Goal: Task Accomplishment & Management: Complete application form

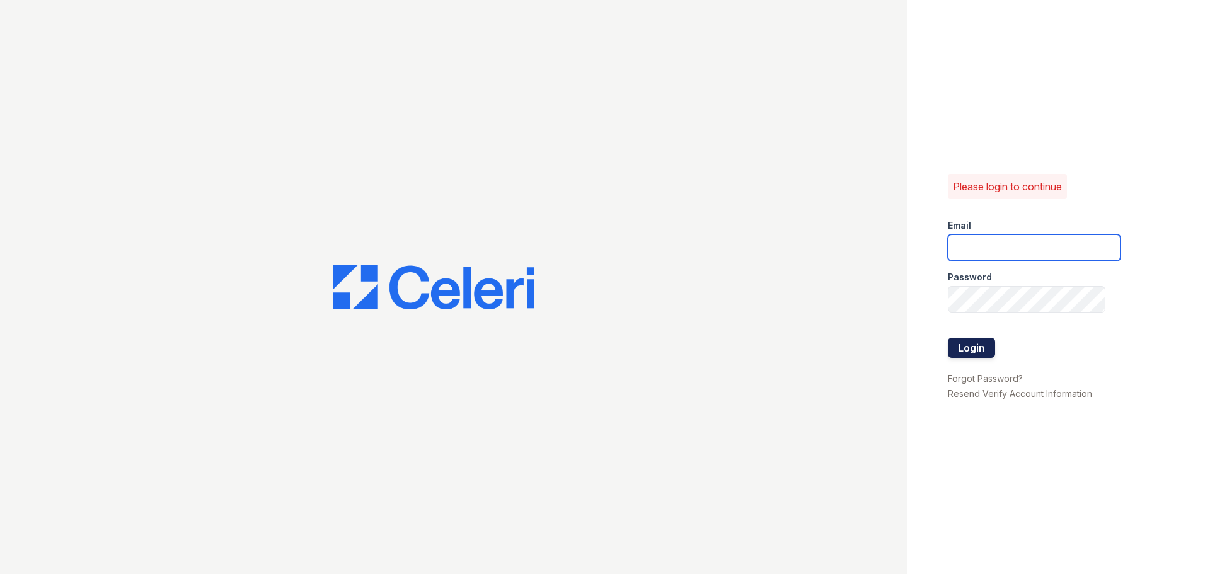
type input "[PERSON_NAME][EMAIL_ADDRESS][PERSON_NAME][DOMAIN_NAME]"
click at [975, 355] on button "Login" at bounding box center [971, 348] width 47 height 20
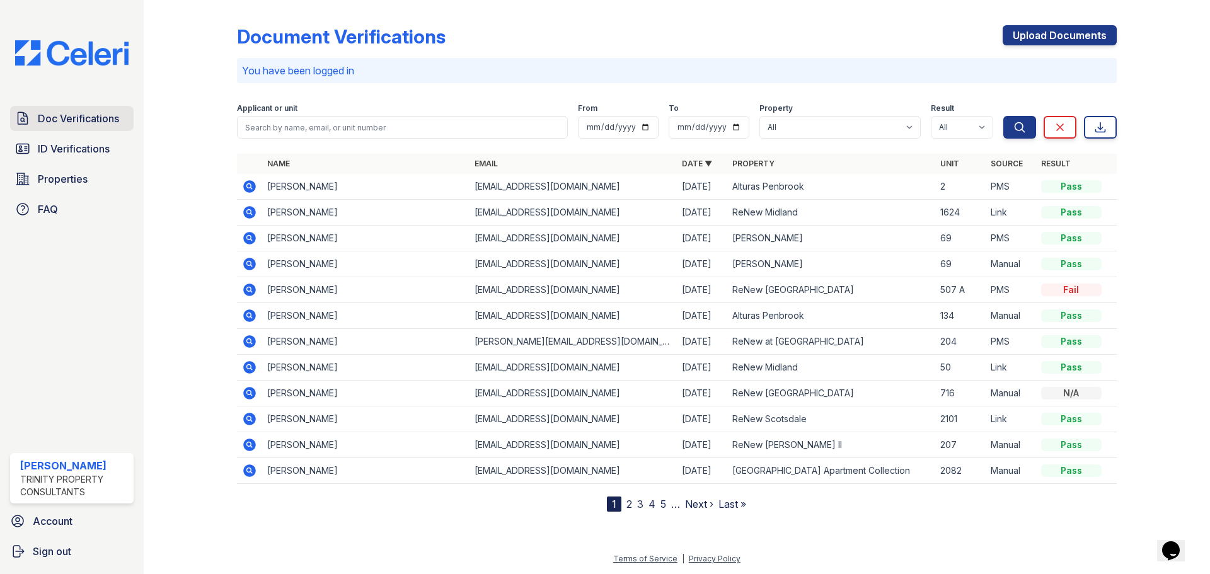
drag, startPoint x: 93, startPoint y: 142, endPoint x: 91, endPoint y: 115, distance: 27.1
click at [93, 142] on span "ID Verifications" at bounding box center [74, 148] width 72 height 15
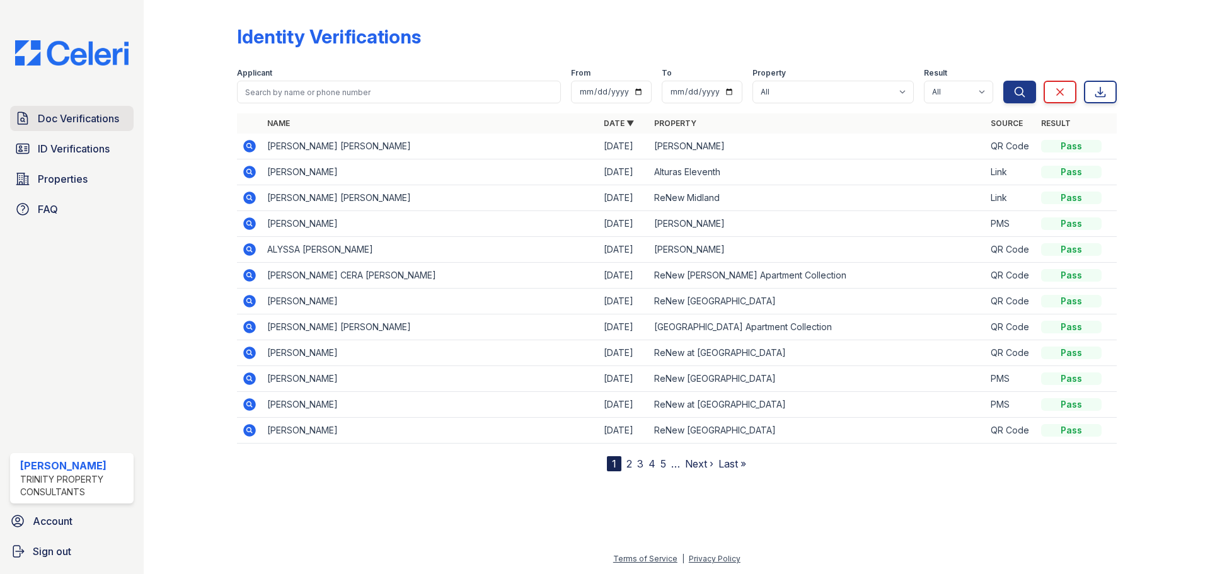
click at [89, 112] on span "Doc Verifications" at bounding box center [78, 118] width 81 height 15
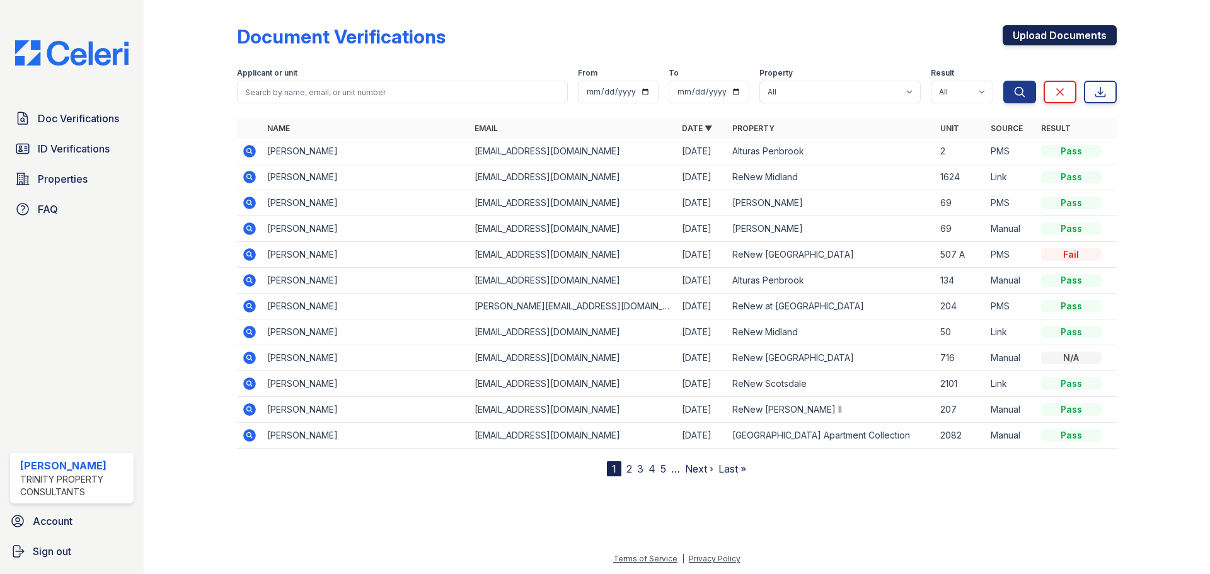
click at [1023, 34] on link "Upload Documents" at bounding box center [1060, 35] width 114 height 20
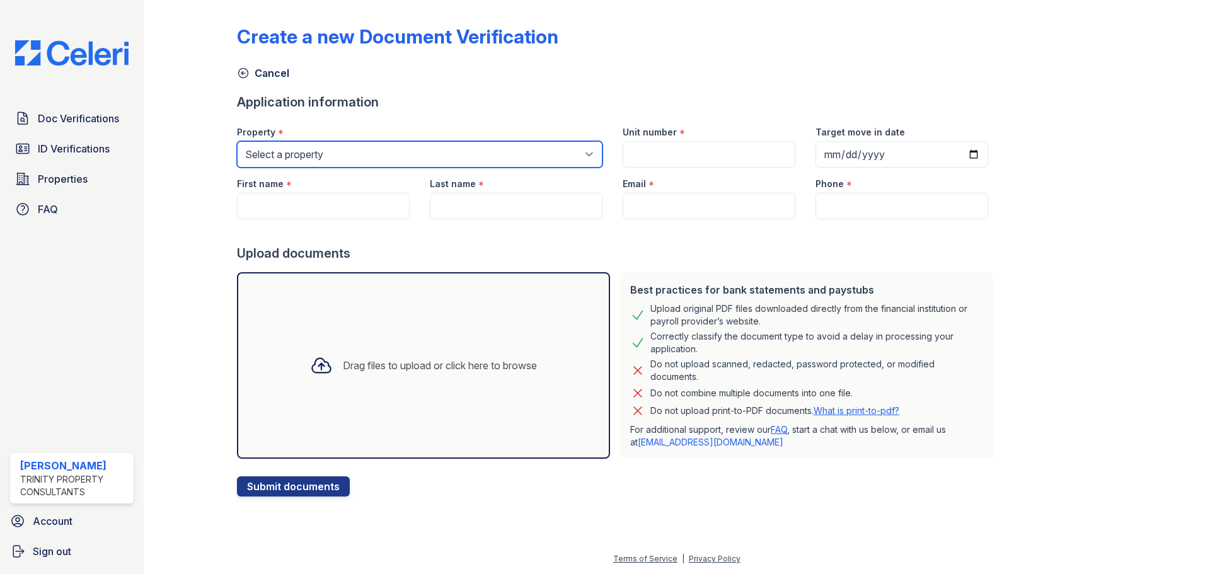
drag, startPoint x: 316, startPoint y: 157, endPoint x: 316, endPoint y: 167, distance: 10.1
click at [316, 157] on select "Select a property Alturas Andrews Alturas Eleventh Alturas Penbrook ReNew Andre…" at bounding box center [420, 154] width 366 height 26
select select "63"
click at [237, 141] on select "Select a property Alturas Andrews Alturas Eleventh Alturas Penbrook ReNew Andre…" at bounding box center [420, 154] width 366 height 26
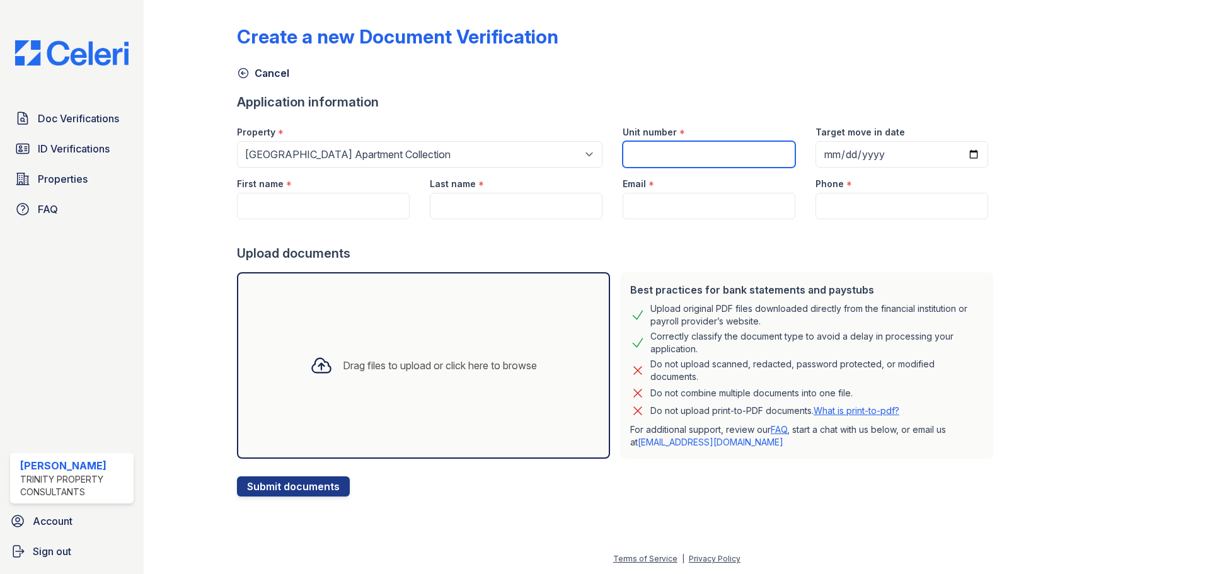
click at [691, 155] on input "Unit number" at bounding box center [709, 154] width 173 height 26
type input "220"
click at [353, 205] on input "First name" at bounding box center [323, 206] width 173 height 26
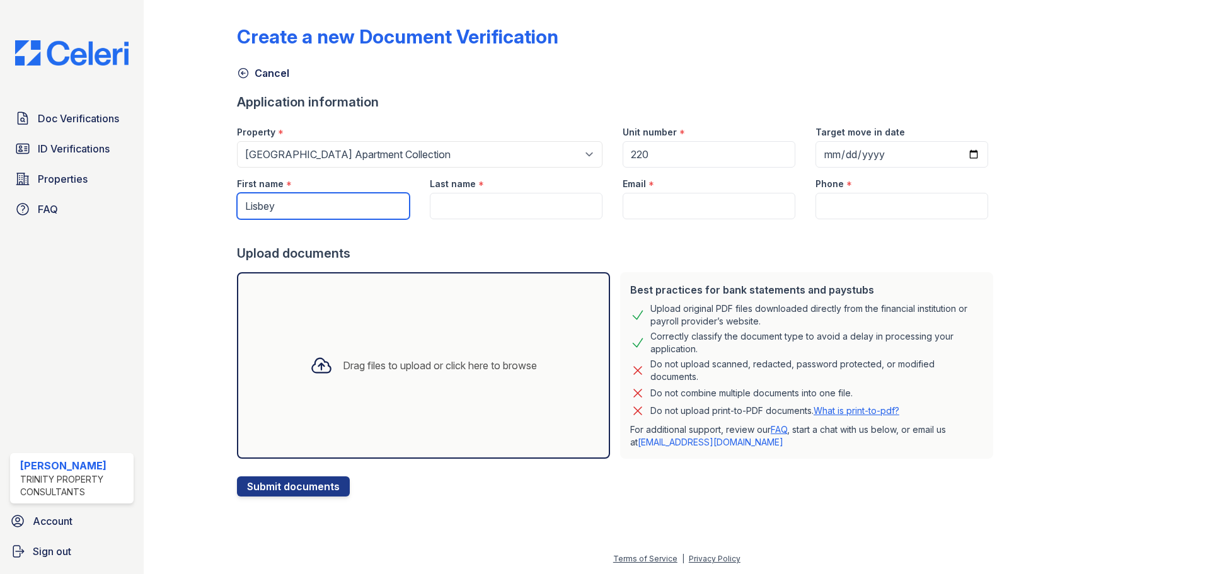
type input "Lisbey"
click at [502, 195] on input "Last name" at bounding box center [516, 206] width 173 height 26
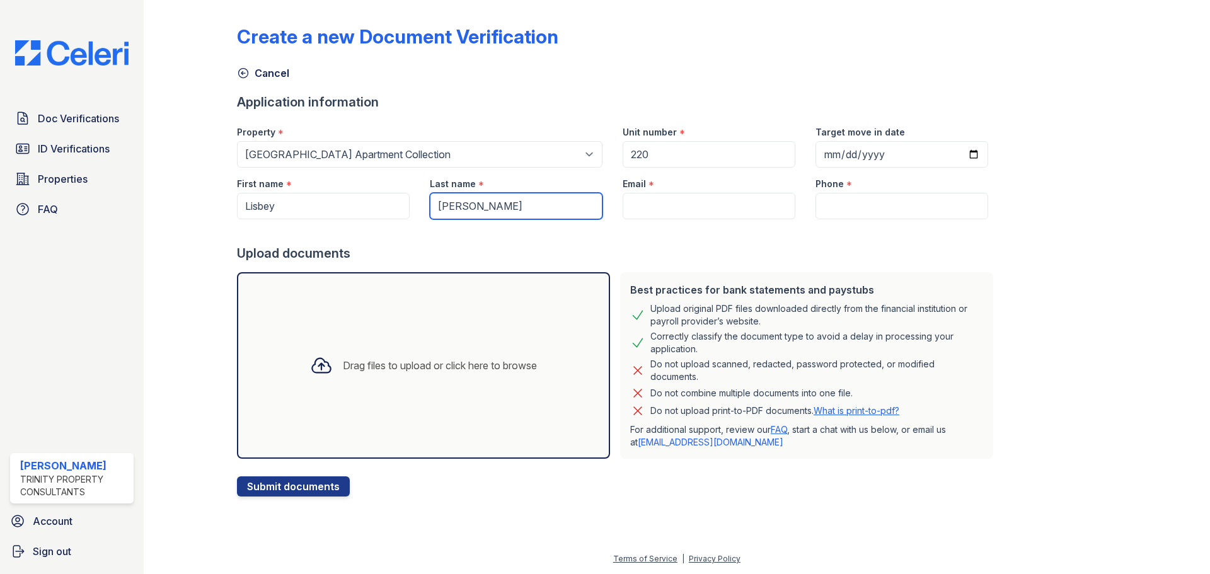
type input "Gomez sosa"
click at [667, 221] on div at bounding box center [617, 231] width 761 height 25
drag, startPoint x: 667, startPoint y: 214, endPoint x: 522, endPoint y: 13, distance: 248.0
click at [667, 214] on input "Email" at bounding box center [709, 206] width 173 height 26
click at [640, 208] on input "Email" at bounding box center [709, 206] width 173 height 26
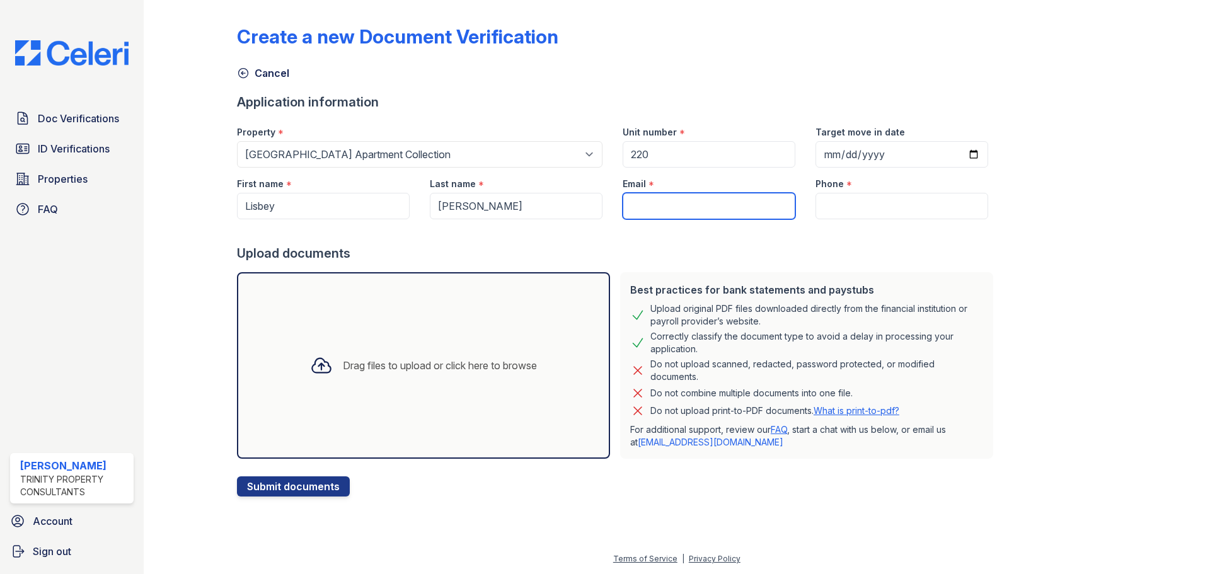
paste input "lisbeygomez91@gmail.com"
type input "lisbeygomez91@gmail.com"
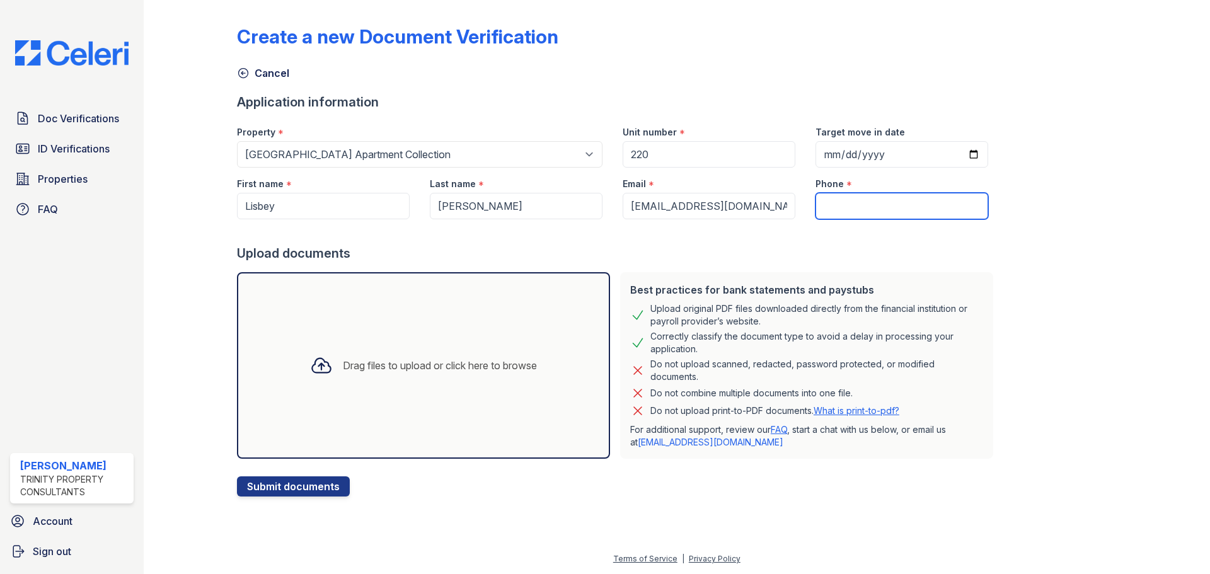
drag, startPoint x: 822, startPoint y: 199, endPoint x: 608, endPoint y: 116, distance: 229.9
click at [822, 199] on input "Phone" at bounding box center [902, 206] width 173 height 26
paste input "(786) 493-0149"
type input "(786) 493-0149"
click at [549, 304] on div "Drag files to upload or click here to browse" at bounding box center [423, 365] width 373 height 187
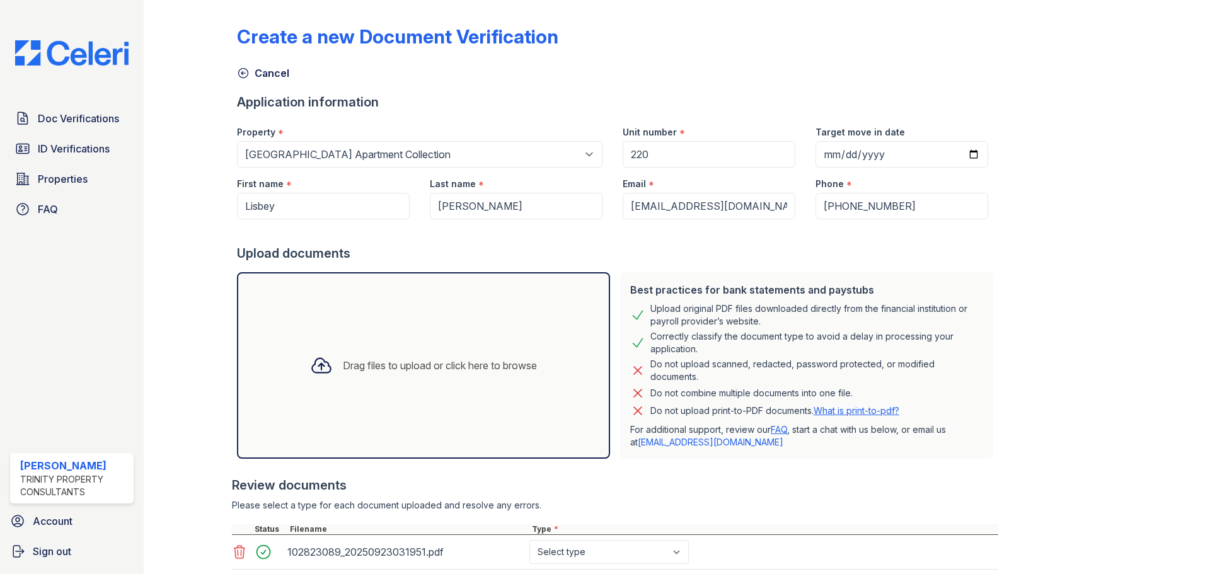
drag, startPoint x: 1015, startPoint y: 84, endPoint x: 759, endPoint y: 166, distance: 268.5
click at [761, 166] on div "Create a new Document Verification Cancel Application information Property * Se…" at bounding box center [677, 327] width 880 height 645
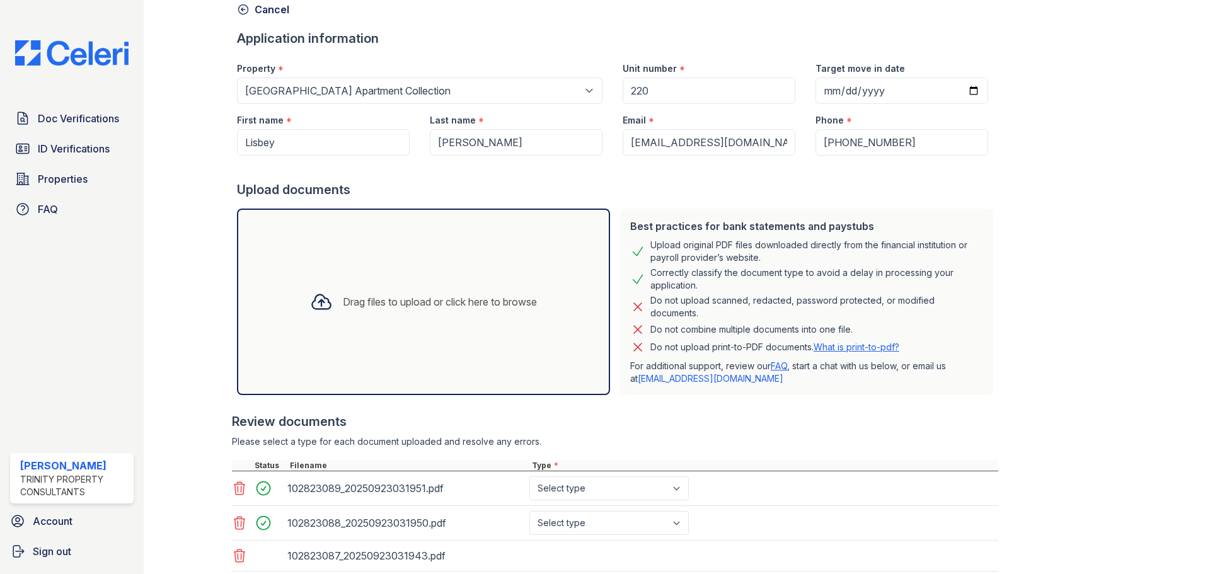
scroll to position [149, 0]
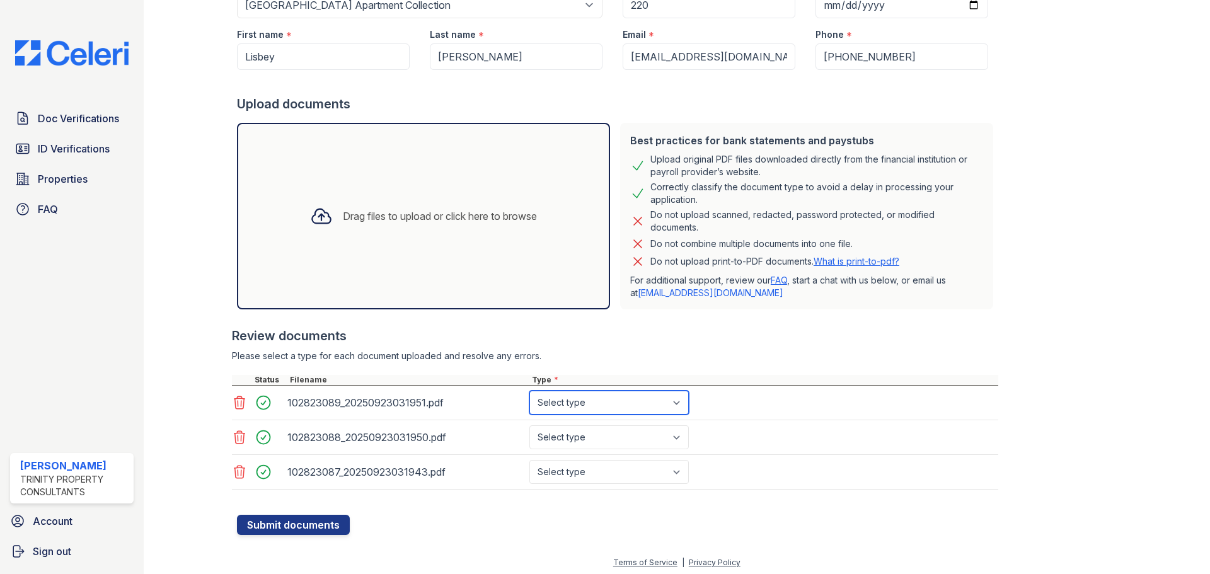
drag, startPoint x: 625, startPoint y: 391, endPoint x: 618, endPoint y: 406, distance: 17.0
click at [625, 391] on select "Select type Paystub Bank Statement Offer Letter Tax Documents Benefit Award Let…" at bounding box center [608, 403] width 159 height 24
select select "bank_statement"
click at [529, 391] on select "Select type Paystub Bank Statement Offer Letter Tax Documents Benefit Award Let…" at bounding box center [608, 403] width 159 height 24
click at [611, 449] on select "Select type Paystub Bank Statement Offer Letter Tax Documents Benefit Award Let…" at bounding box center [608, 437] width 159 height 24
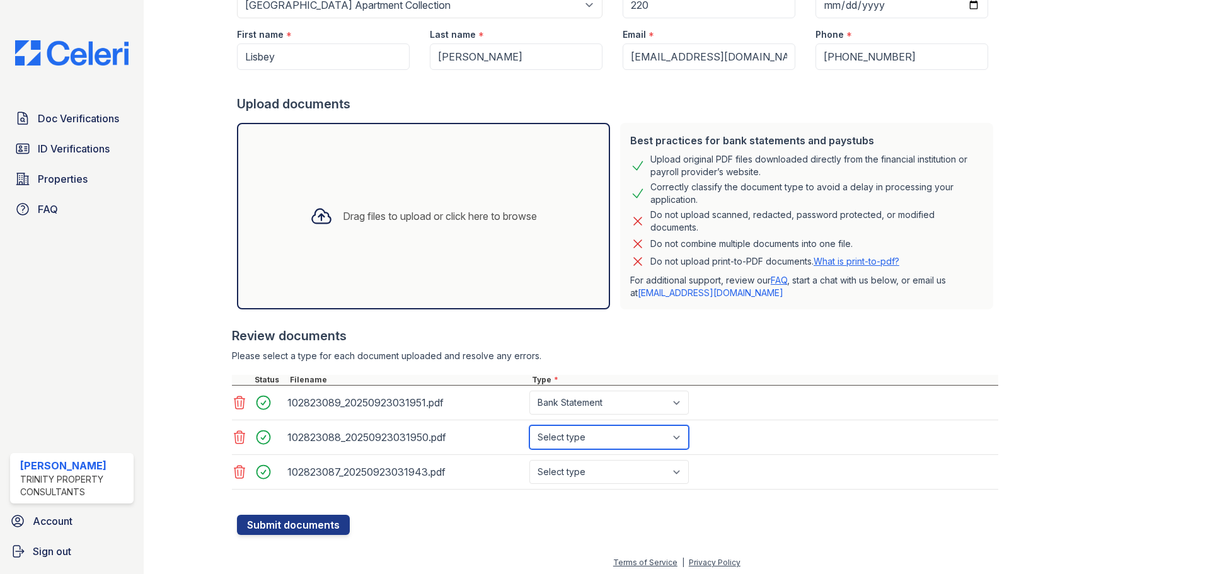
select select "bank_statement"
click at [529, 425] on select "Select type Paystub Bank Statement Offer Letter Tax Documents Benefit Award Let…" at bounding box center [608, 437] width 159 height 24
click at [596, 471] on select "Select type Paystub Bank Statement Offer Letter Tax Documents Benefit Award Let…" at bounding box center [608, 472] width 159 height 24
select select "bank_statement"
click at [529, 460] on select "Select type Paystub Bank Statement Offer Letter Tax Documents Benefit Award Let…" at bounding box center [608, 472] width 159 height 24
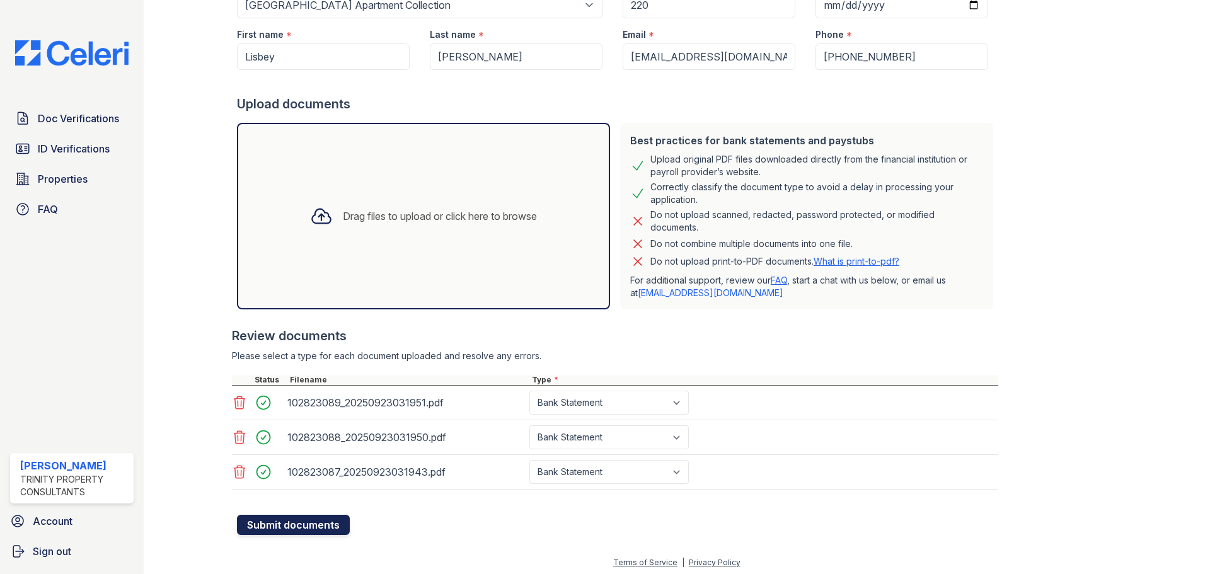
click at [275, 517] on button "Submit documents" at bounding box center [293, 525] width 113 height 20
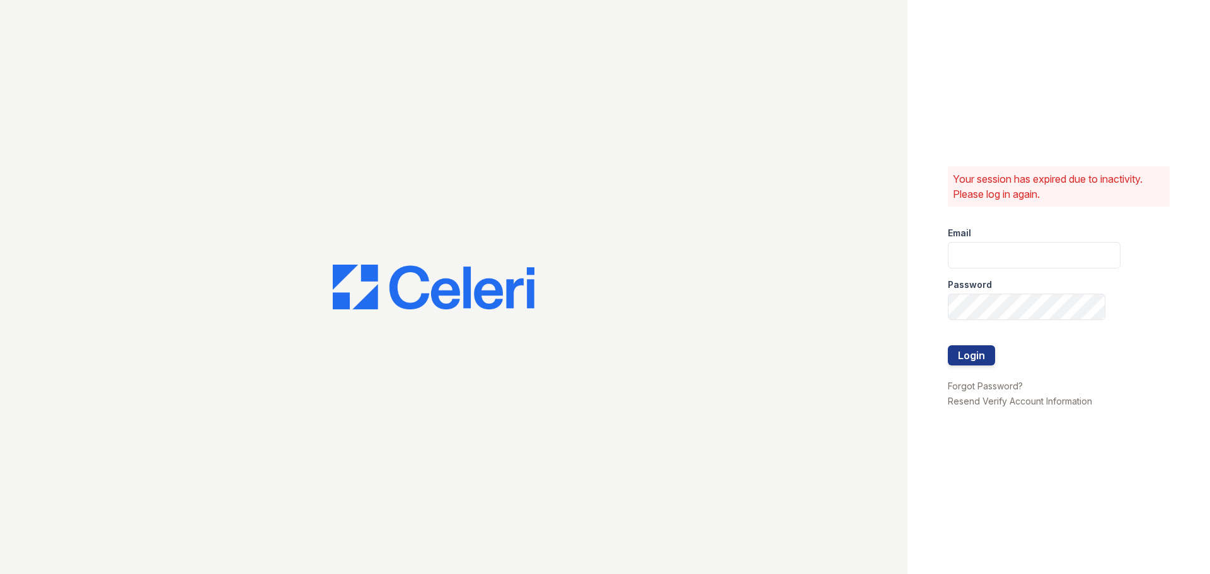
type input "[PERSON_NAME][EMAIL_ADDRESS][PERSON_NAME][DOMAIN_NAME]"
click at [979, 349] on button "Login" at bounding box center [971, 355] width 47 height 20
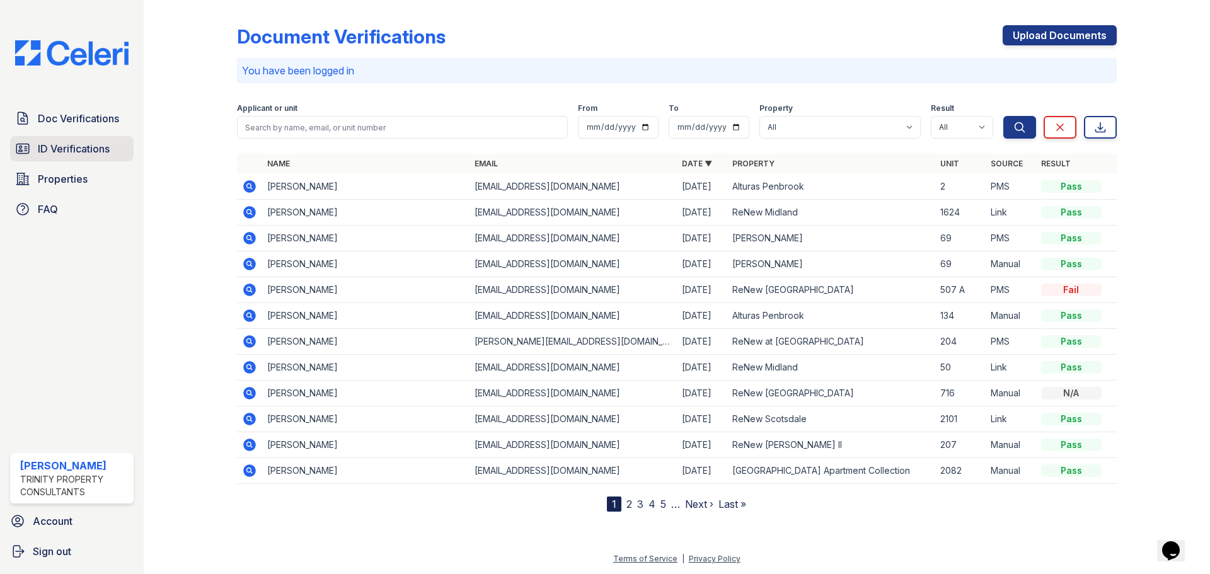
click at [98, 146] on span "ID Verifications" at bounding box center [74, 148] width 72 height 15
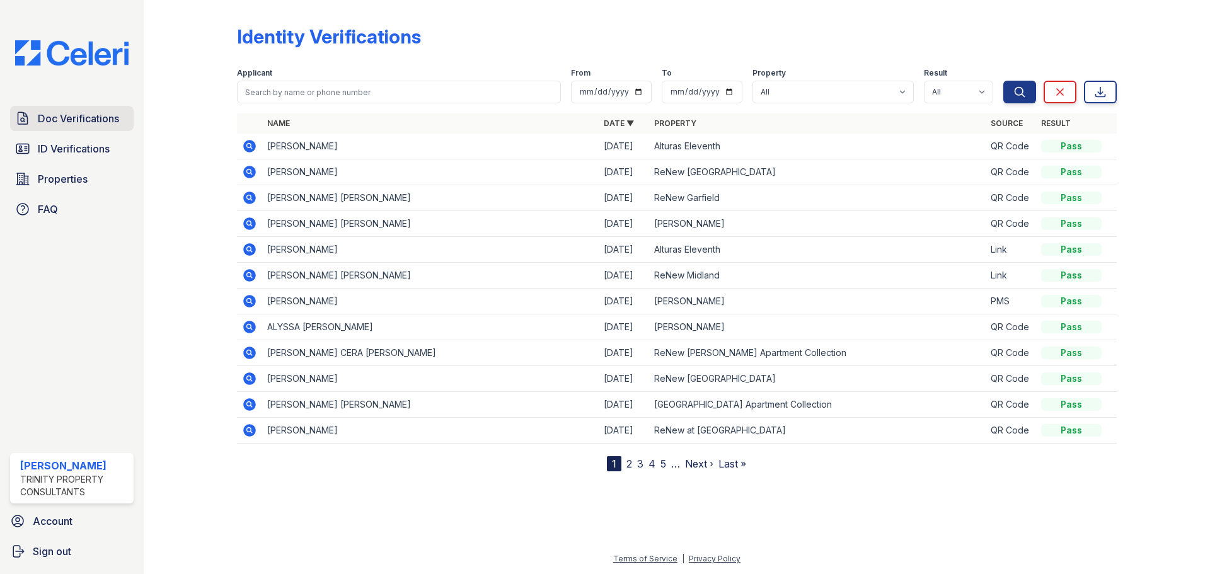
click at [55, 130] on link "Doc Verifications" at bounding box center [72, 118] width 124 height 25
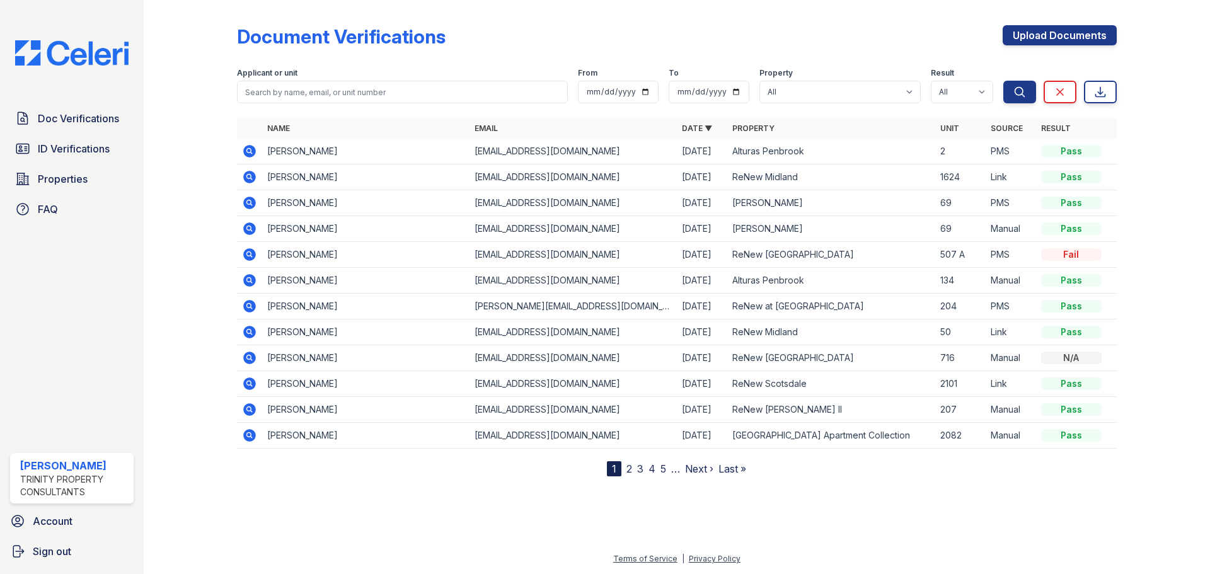
click at [55, 130] on link "Doc Verifications" at bounding box center [72, 118] width 124 height 25
click at [1031, 38] on link "Upload Documents" at bounding box center [1060, 35] width 114 height 20
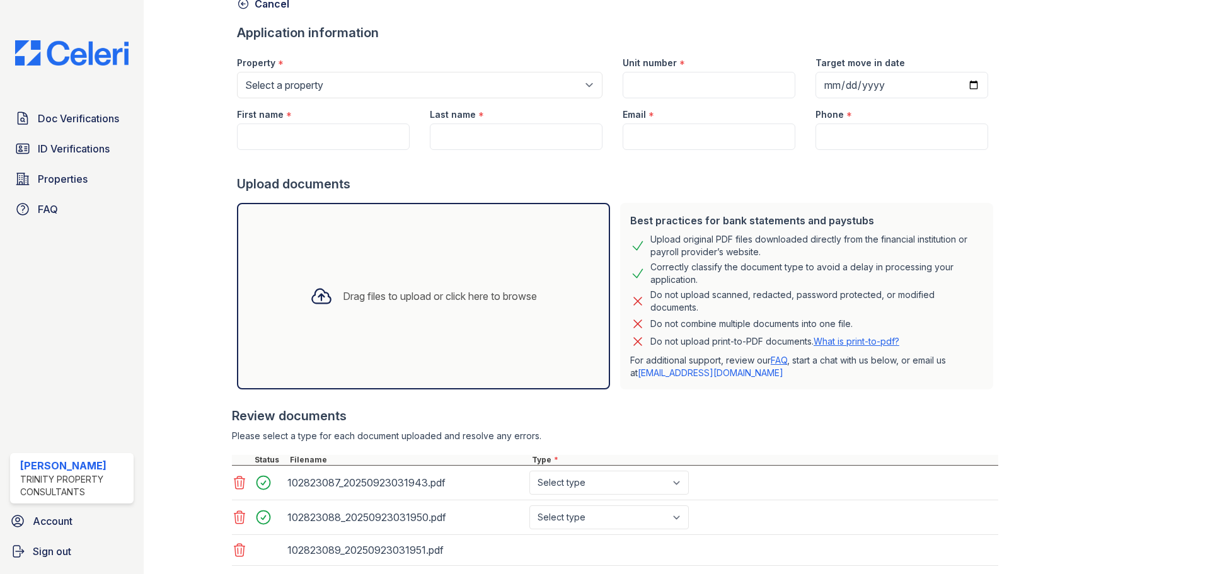
scroll to position [149, 0]
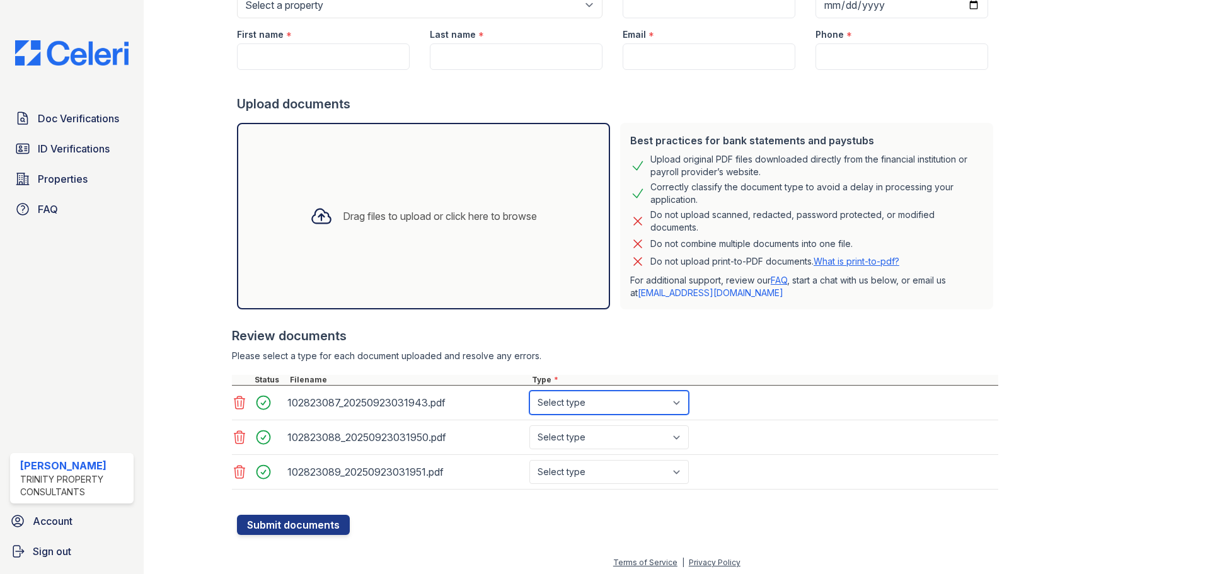
click at [574, 410] on select "Select type Paystub Bank Statement Offer Letter Tax Documents Benefit Award Let…" at bounding box center [608, 403] width 159 height 24
select select "bank_statement"
click at [529, 391] on select "Select type Paystub Bank Statement Offer Letter Tax Documents Benefit Award Let…" at bounding box center [608, 403] width 159 height 24
click at [582, 442] on select "Select type Paystub Bank Statement Offer Letter Tax Documents Benefit Award Let…" at bounding box center [608, 437] width 159 height 24
select select "bank_statement"
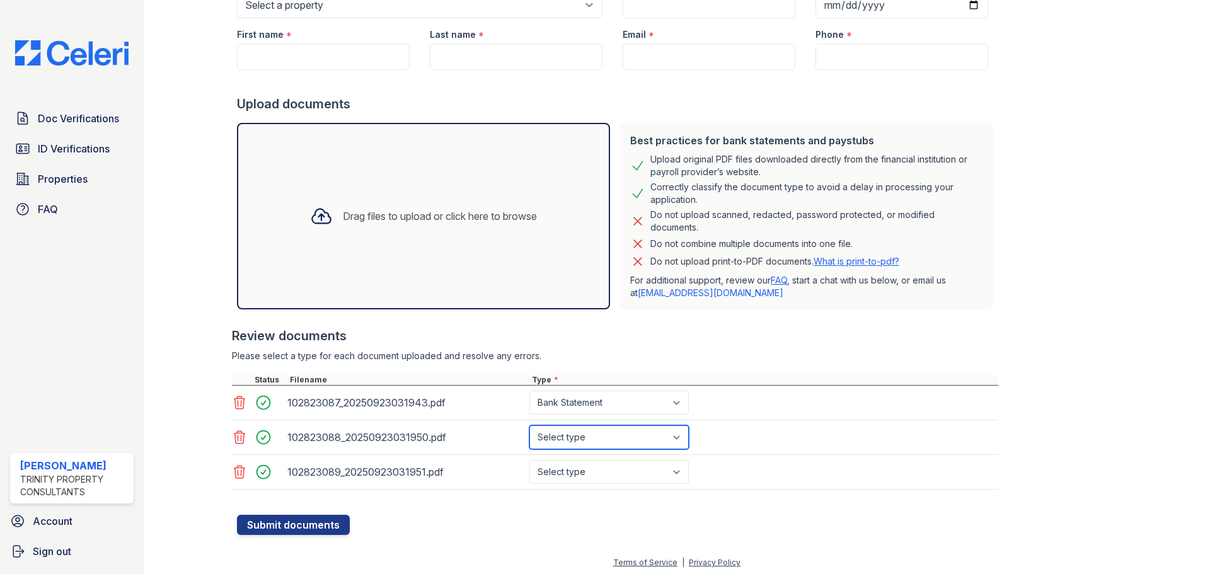
click at [529, 425] on select "Select type Paystub Bank Statement Offer Letter Tax Documents Benefit Award Let…" at bounding box center [608, 437] width 159 height 24
drag, startPoint x: 595, startPoint y: 472, endPoint x: 594, endPoint y: 463, distance: 8.8
click at [595, 472] on select "Select type Paystub Bank Statement Offer Letter Tax Documents Benefit Award Let…" at bounding box center [608, 472] width 159 height 24
select select "bank_statement"
click at [529, 460] on select "Select type Paystub Bank Statement Offer Letter Tax Documents Benefit Award Let…" at bounding box center [608, 472] width 159 height 24
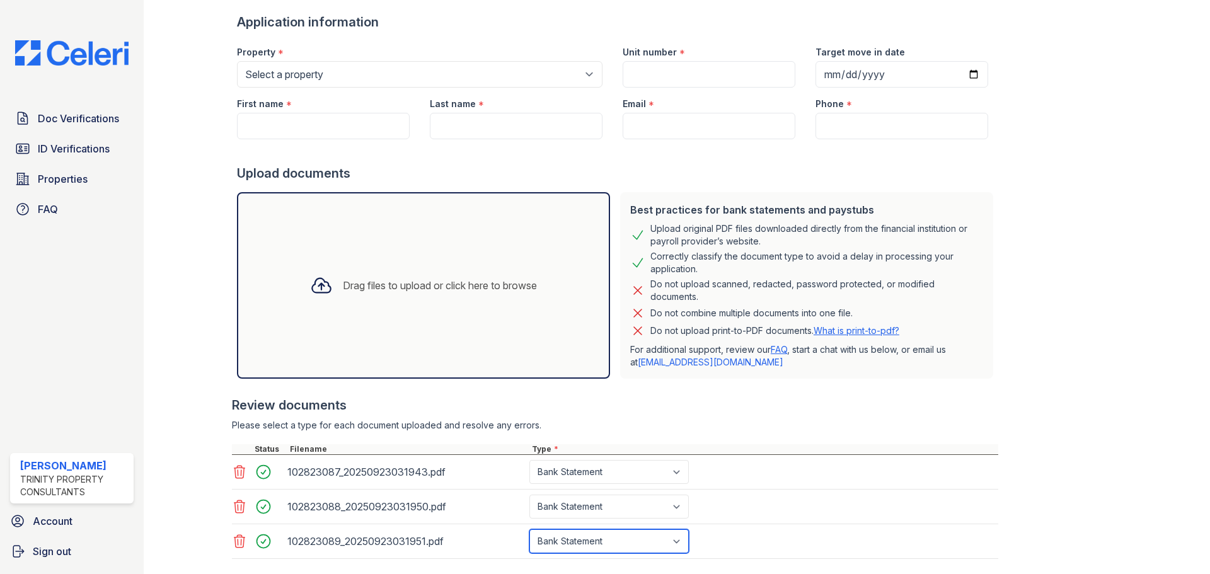
scroll to position [0, 0]
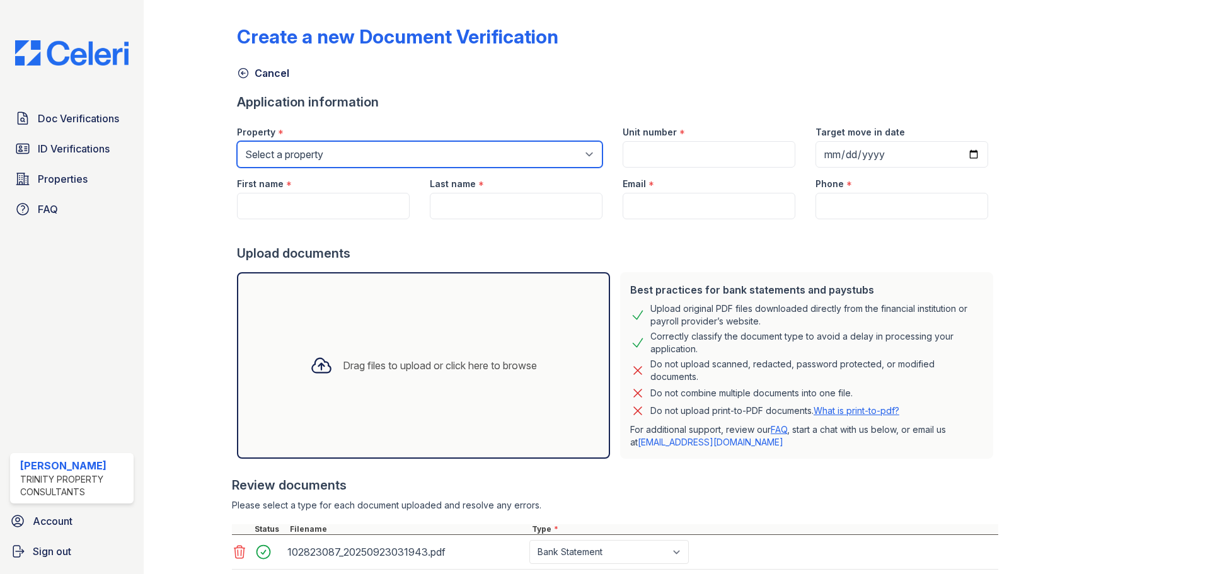
click at [369, 157] on select "Select a property Alturas Andrews Alturas Eleventh Alturas Penbrook ReNew Andre…" at bounding box center [420, 154] width 366 height 26
select select "63"
click at [237, 141] on select "Select a property Alturas Andrews Alturas Eleventh Alturas Penbrook ReNew Andre…" at bounding box center [420, 154] width 366 height 26
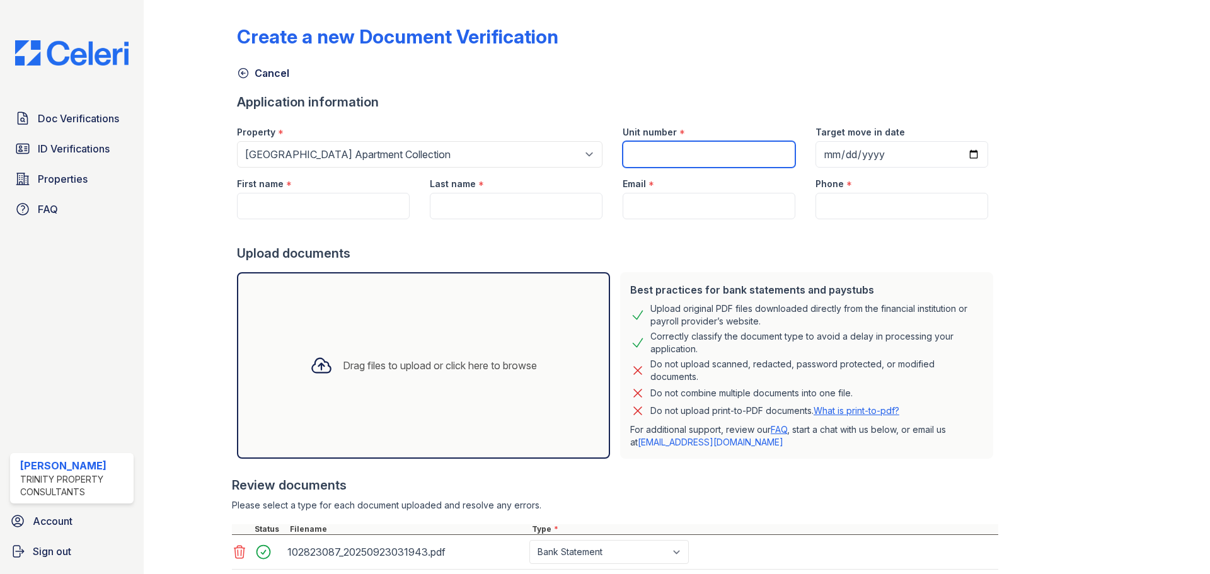
click at [652, 160] on input "Unit number" at bounding box center [709, 154] width 173 height 26
click at [649, 159] on input "Unit number" at bounding box center [709, 154] width 173 height 26
type input "220"
click at [318, 212] on input "First name" at bounding box center [323, 206] width 173 height 26
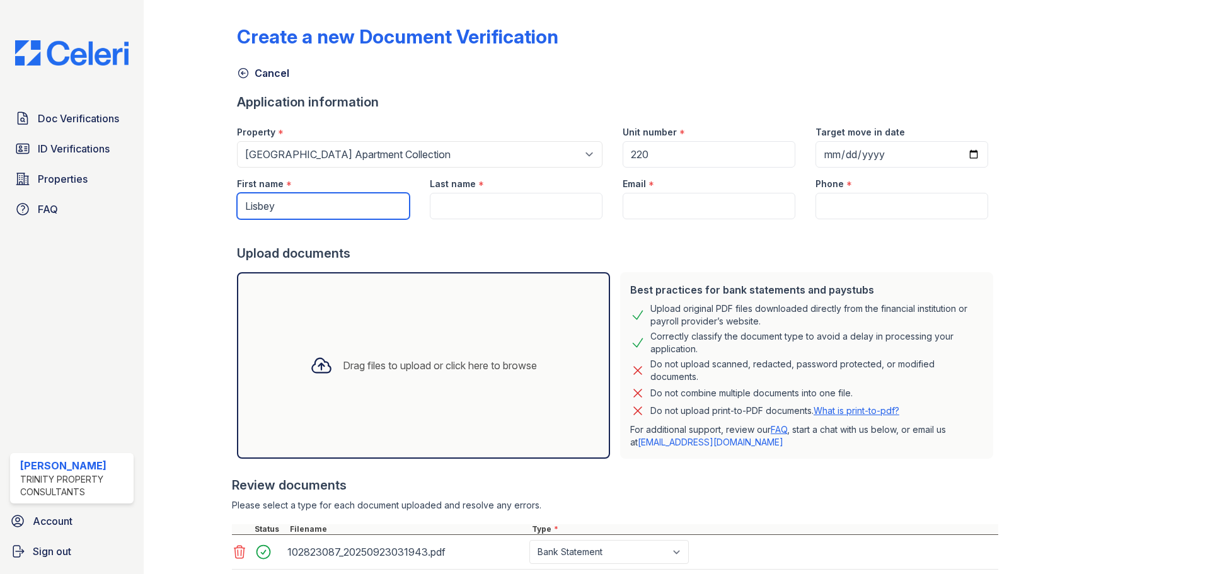
type input "Lisbey"
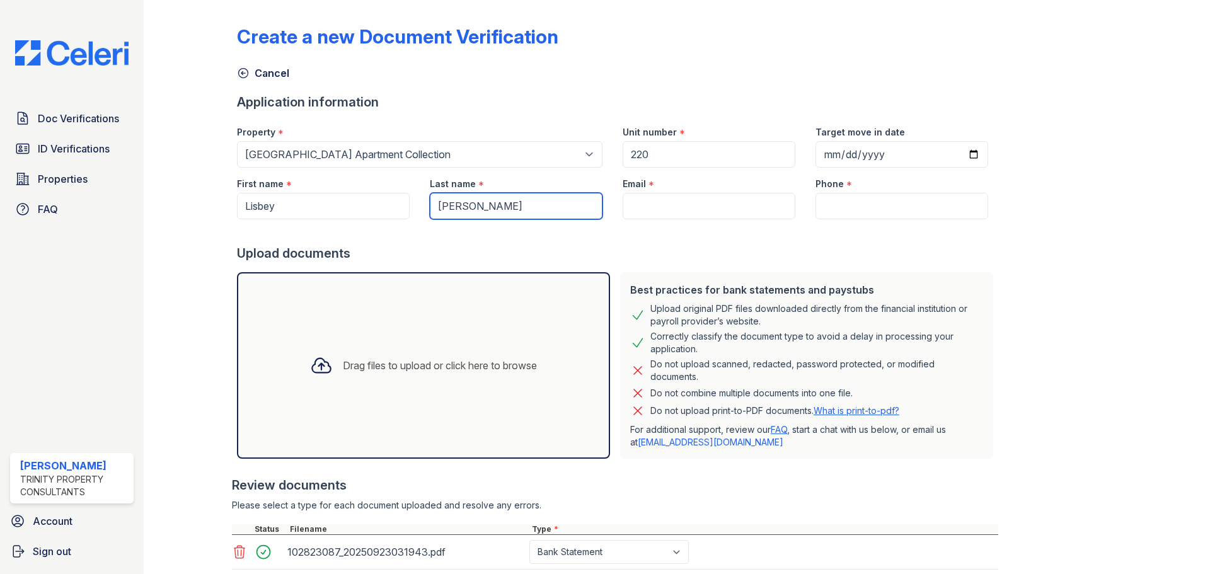
type input "Gomez Sosa"
click at [679, 203] on input "Email" at bounding box center [709, 206] width 173 height 26
click at [676, 200] on input "Email" at bounding box center [709, 206] width 173 height 26
paste input "lisbeygomez91@gmail.com"
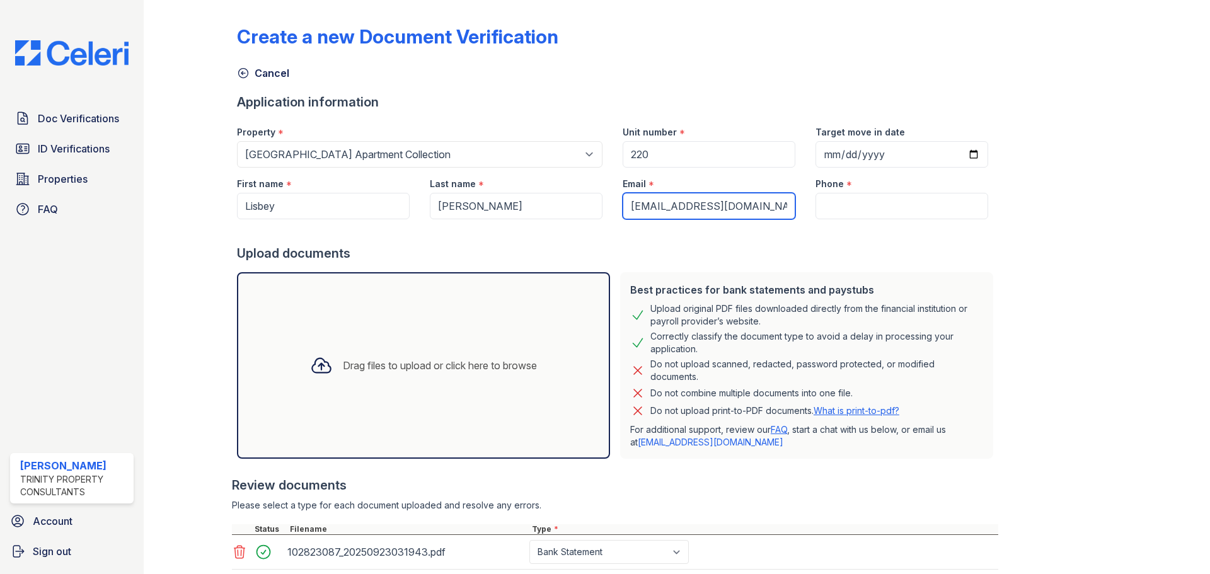
type input "lisbeygomez91@gmail.com"
drag, startPoint x: 835, startPoint y: 205, endPoint x: 829, endPoint y: 199, distance: 8.5
click at [835, 205] on input "Phone" at bounding box center [902, 206] width 173 height 26
drag, startPoint x: 827, startPoint y: 192, endPoint x: 821, endPoint y: 206, distance: 15.2
click at [821, 206] on input "Phone" at bounding box center [902, 206] width 173 height 26
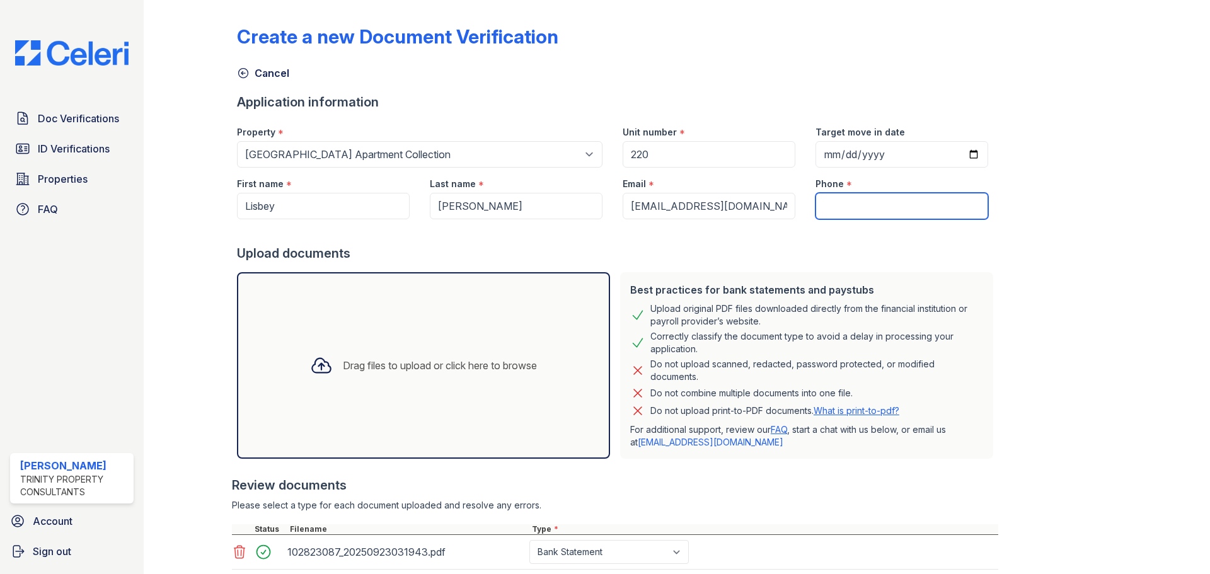
paste input "(786) 493-0149"
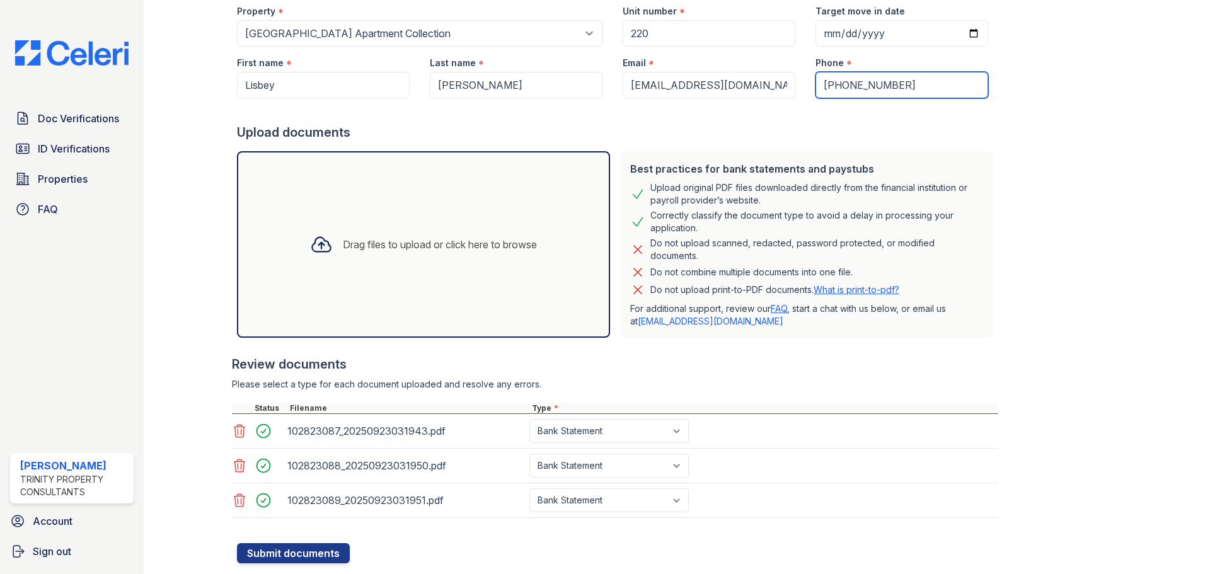
scroll to position [153, 0]
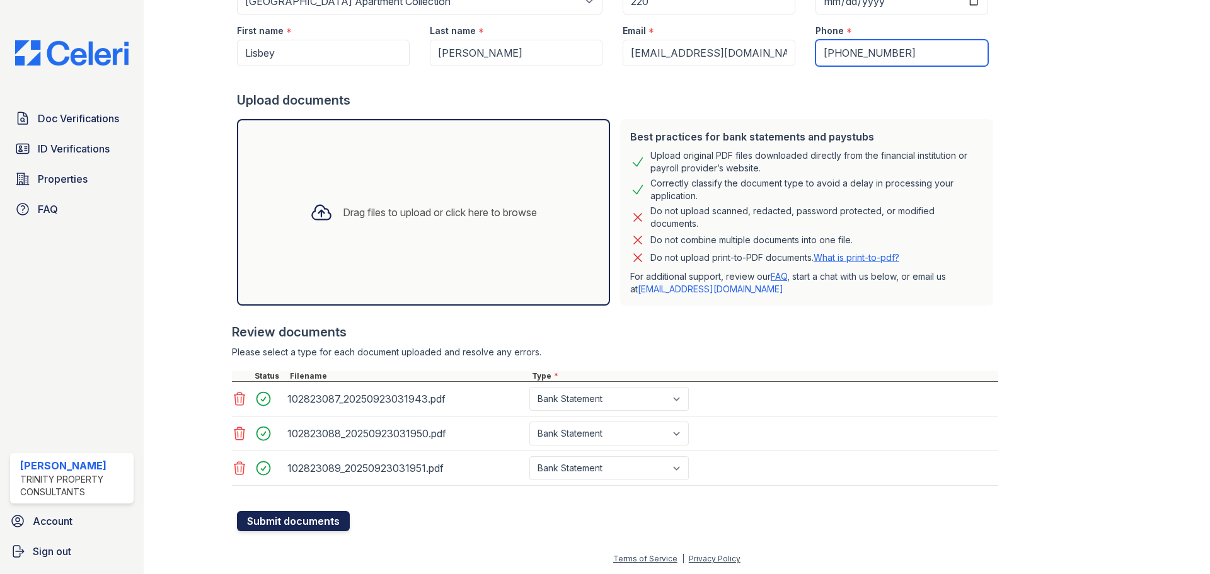
type input "(786) 493-0149"
click at [283, 525] on button "Submit documents" at bounding box center [293, 521] width 113 height 20
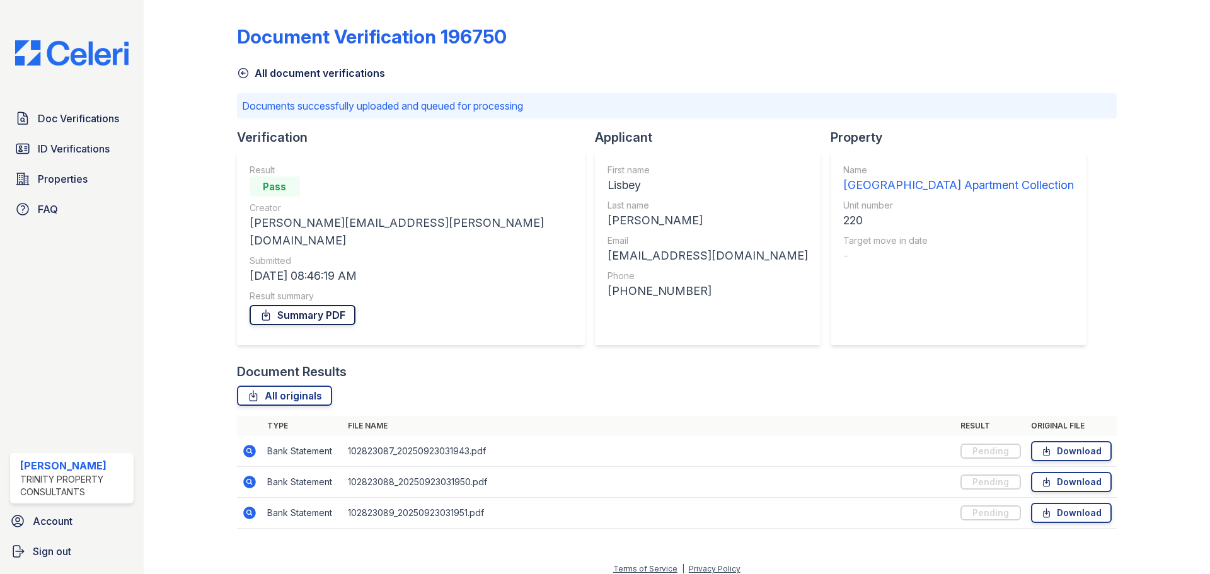
click at [323, 305] on link "Summary PDF" at bounding box center [303, 315] width 106 height 20
